Goal: Information Seeking & Learning: Understand process/instructions

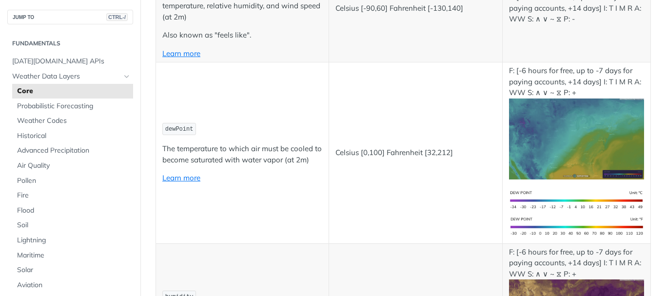
scroll to position [439, 0]
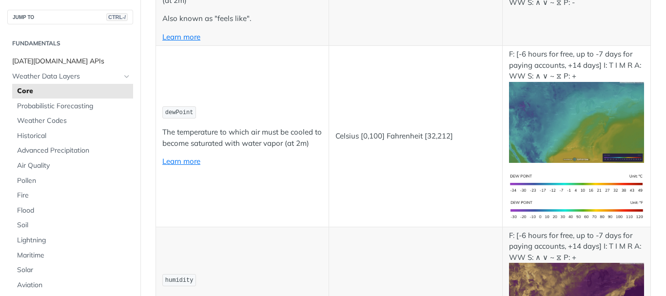
click at [41, 58] on span "[DATE][DOMAIN_NAME] APIs" at bounding box center [71, 62] width 119 height 10
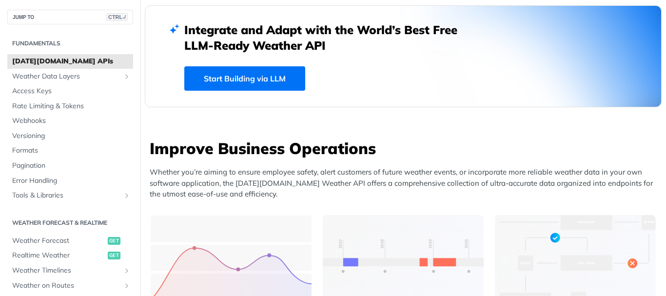
scroll to position [244, 0]
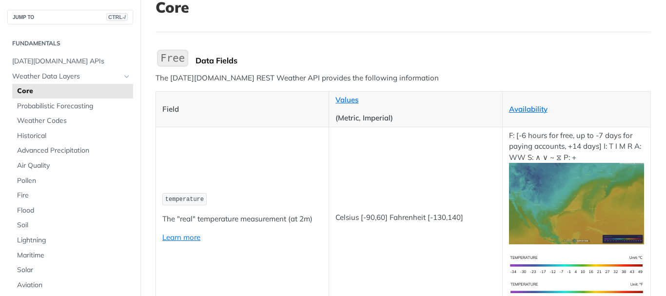
scroll to position [195, 0]
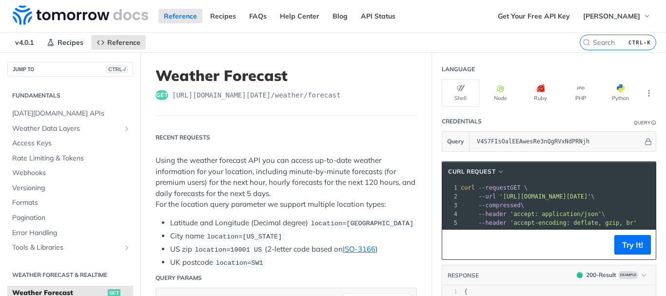
scroll to position [138, 0]
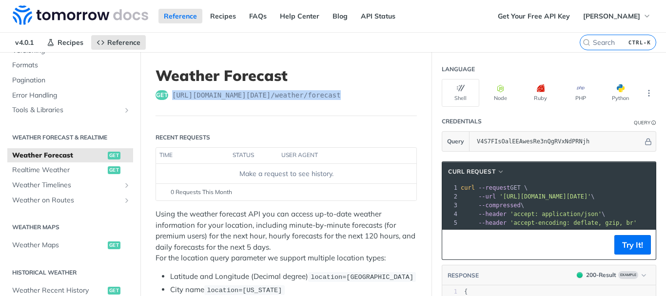
copy span "[URL][DOMAIN_NAME][DATE] /weather/forecast"
drag, startPoint x: 173, startPoint y: 95, endPoint x: 341, endPoint y: 101, distance: 168.4
click at [341, 101] on header "Weather Forecast get [URL][DOMAIN_NAME][DATE] /weather/forecast" at bounding box center [286, 91] width 261 height 49
click at [31, 171] on span "Realtime Weather" at bounding box center [58, 170] width 93 height 10
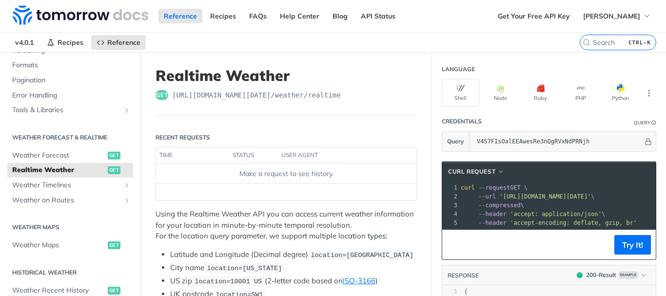
click at [321, 105] on header "Realtime Weather get [URL][DOMAIN_NAME][DATE] /weather/realtime" at bounding box center [286, 91] width 261 height 49
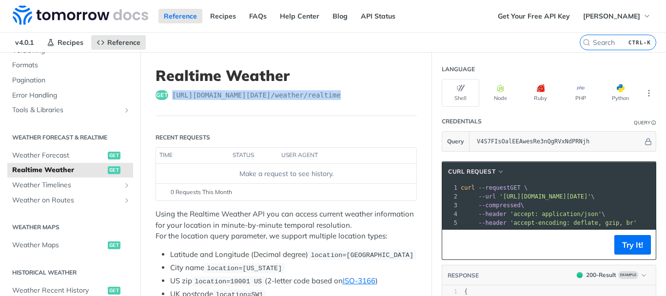
copy span "[URL][DOMAIN_NAME][DATE] /weather/realtime"
drag, startPoint x: 173, startPoint y: 94, endPoint x: 342, endPoint y: 105, distance: 170.1
click at [342, 105] on header "Realtime Weather get [URL][DOMAIN_NAME][DATE] /weather/realtime" at bounding box center [286, 91] width 261 height 49
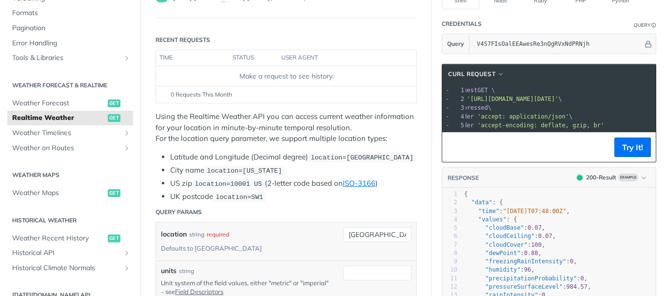
scroll to position [0, 28]
click at [628, 147] on button "Try It!" at bounding box center [633, 148] width 37 height 20
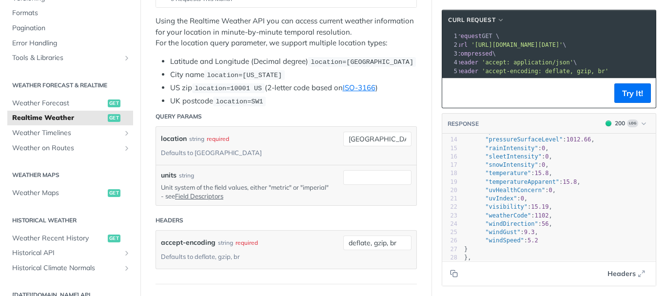
scroll to position [0, 0]
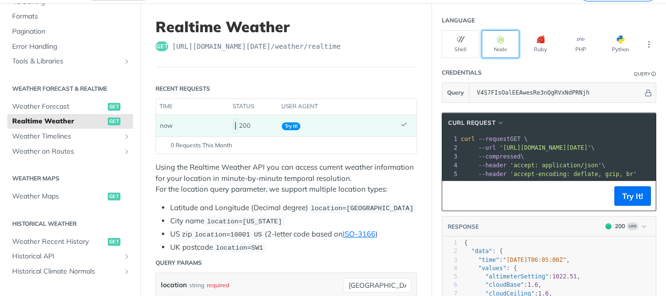
click at [489, 45] on button "Node" at bounding box center [501, 44] width 38 height 28
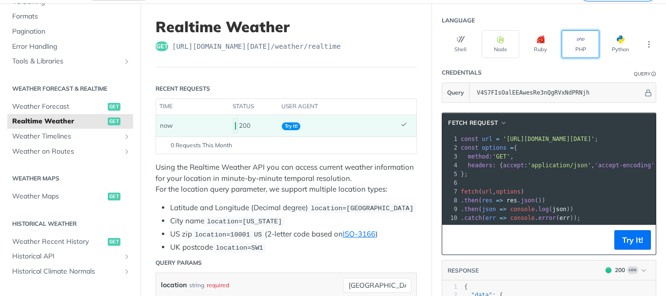
click at [566, 50] on button "PHP" at bounding box center [581, 44] width 38 height 28
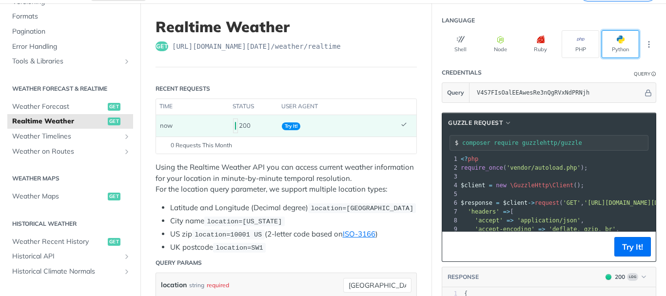
click at [602, 46] on button "Python" at bounding box center [621, 44] width 38 height 28
type input "python -m pip install requests"
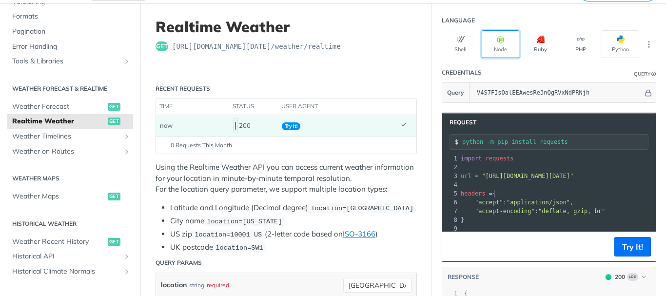
click at [487, 40] on button "Node" at bounding box center [501, 44] width 38 height 28
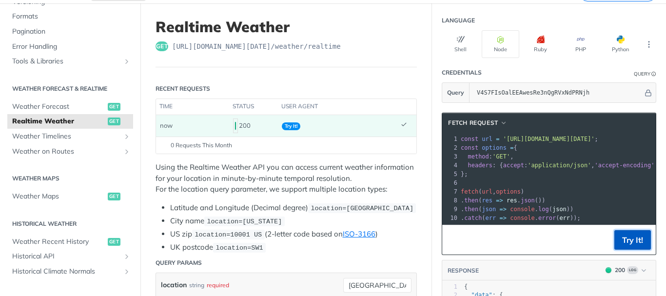
click at [620, 245] on button "Try It!" at bounding box center [633, 240] width 37 height 20
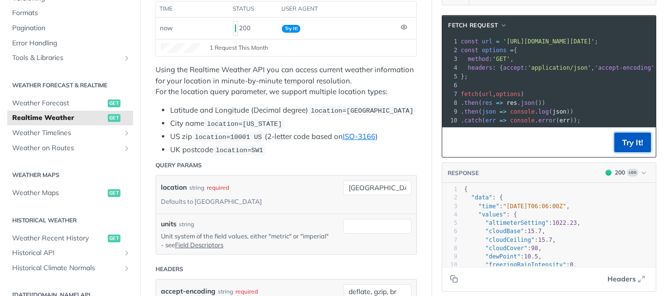
click at [616, 140] on button "Try It!" at bounding box center [633, 143] width 37 height 20
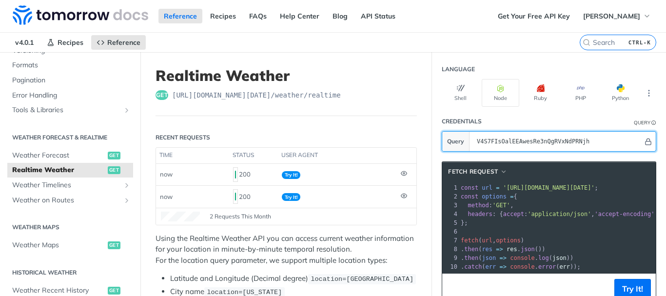
click at [645, 143] on icon "Hide" at bounding box center [648, 141] width 7 height 7
click at [645, 143] on icon "Show" at bounding box center [648, 141] width 7 height 7
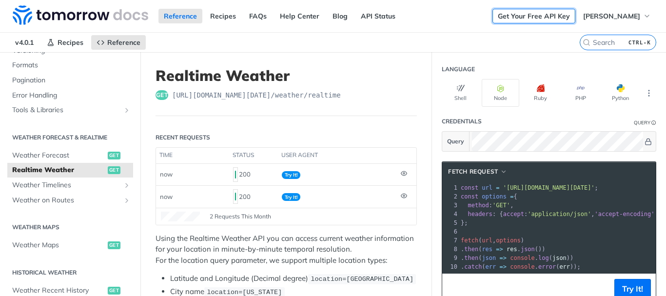
click at [510, 19] on link "Get Your Free API Key" at bounding box center [534, 16] width 83 height 15
